Goal: Check status: Check status

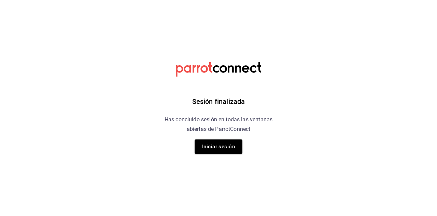
click at [209, 147] on button "Iniciar sesión" at bounding box center [219, 146] width 48 height 14
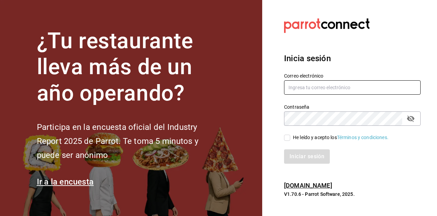
type input "dafnedealba.c@gmail.com"
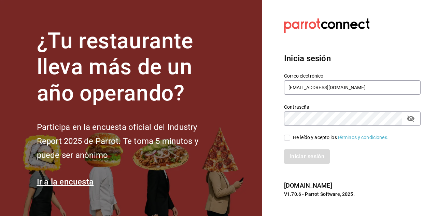
click at [291, 139] on span "He leído y acepto los Términos y condiciones." at bounding box center [339, 137] width 98 height 7
click at [290, 139] on input "He leído y acepto los Términos y condiciones." at bounding box center [287, 138] width 6 height 6
checkbox input "true"
click at [292, 154] on button "Iniciar sesión" at bounding box center [307, 156] width 46 height 14
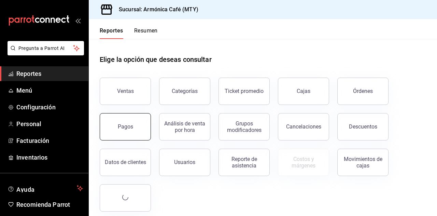
click at [123, 125] on div "Pagos" at bounding box center [125, 126] width 15 height 6
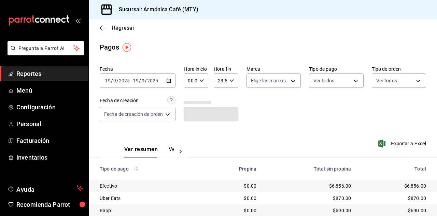
click at [168, 85] on div "[DATE] [DATE] - [DATE] [DATE]" at bounding box center [138, 80] width 76 height 14
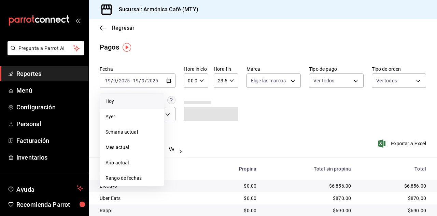
click at [126, 106] on li "Hoy" at bounding box center [132, 101] width 64 height 15
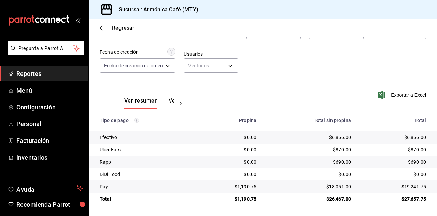
scroll to position [49, 0]
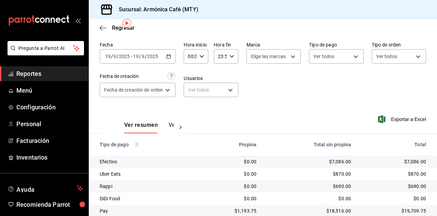
scroll to position [49, 0]
